Goal: Navigation & Orientation: Find specific page/section

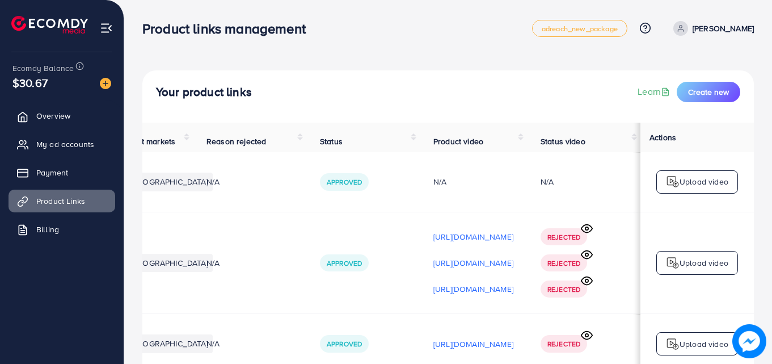
scroll to position [1, 251]
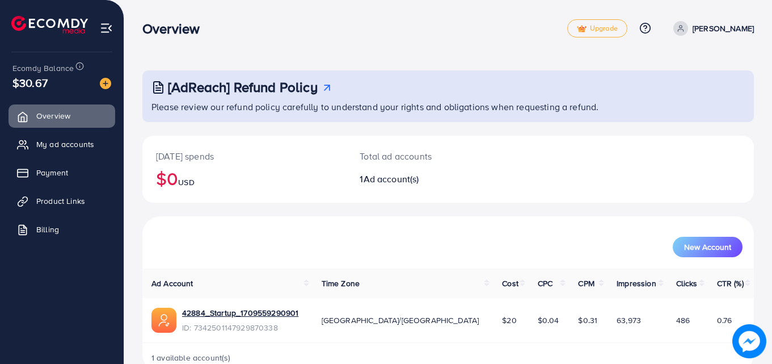
scroll to position [27, 0]
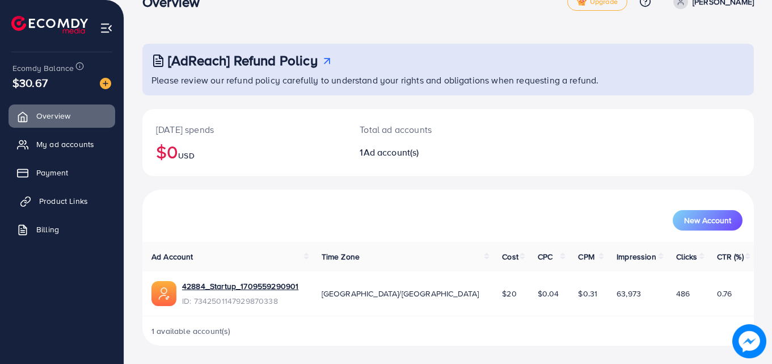
click at [47, 204] on span "Product Links" at bounding box center [63, 200] width 49 height 11
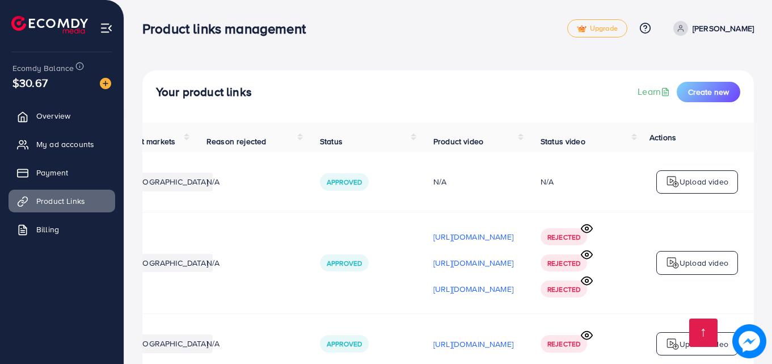
scroll to position [222, 0]
